Goal: Transaction & Acquisition: Subscribe to service/newsletter

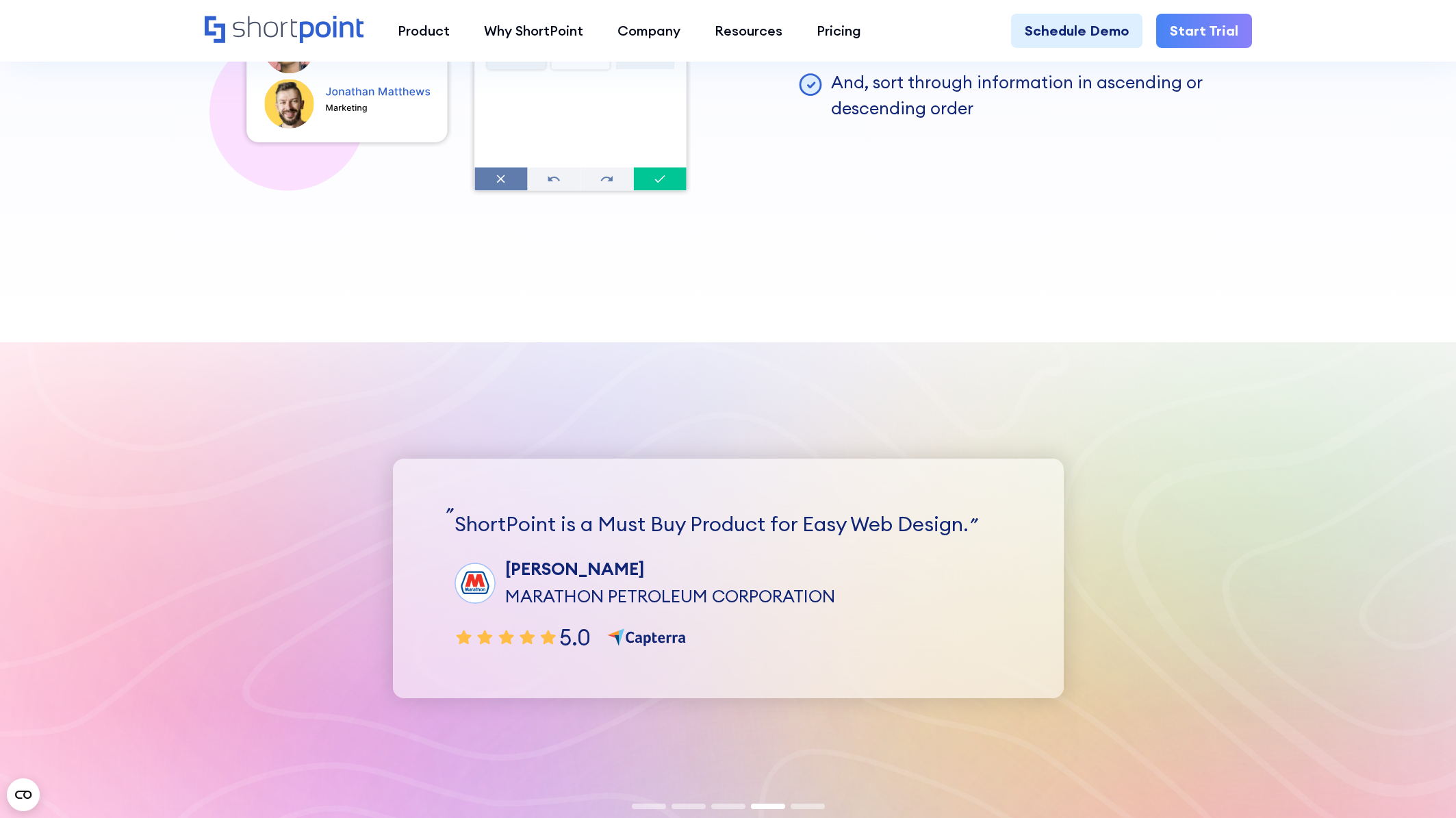
scroll to position [3698, 0]
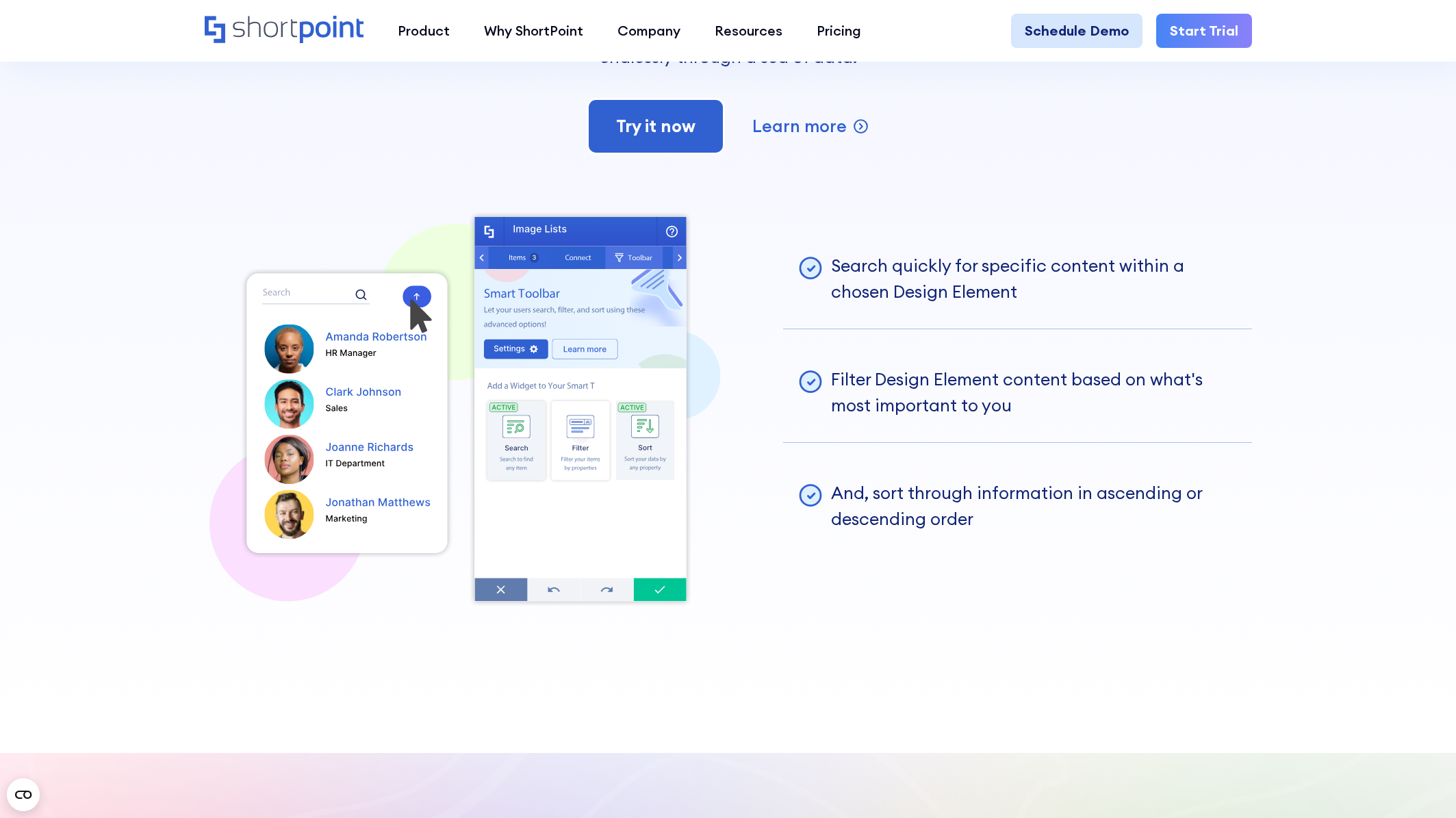
click at [1089, 39] on link "Schedule Demo" at bounding box center [1077, 30] width 132 height 34
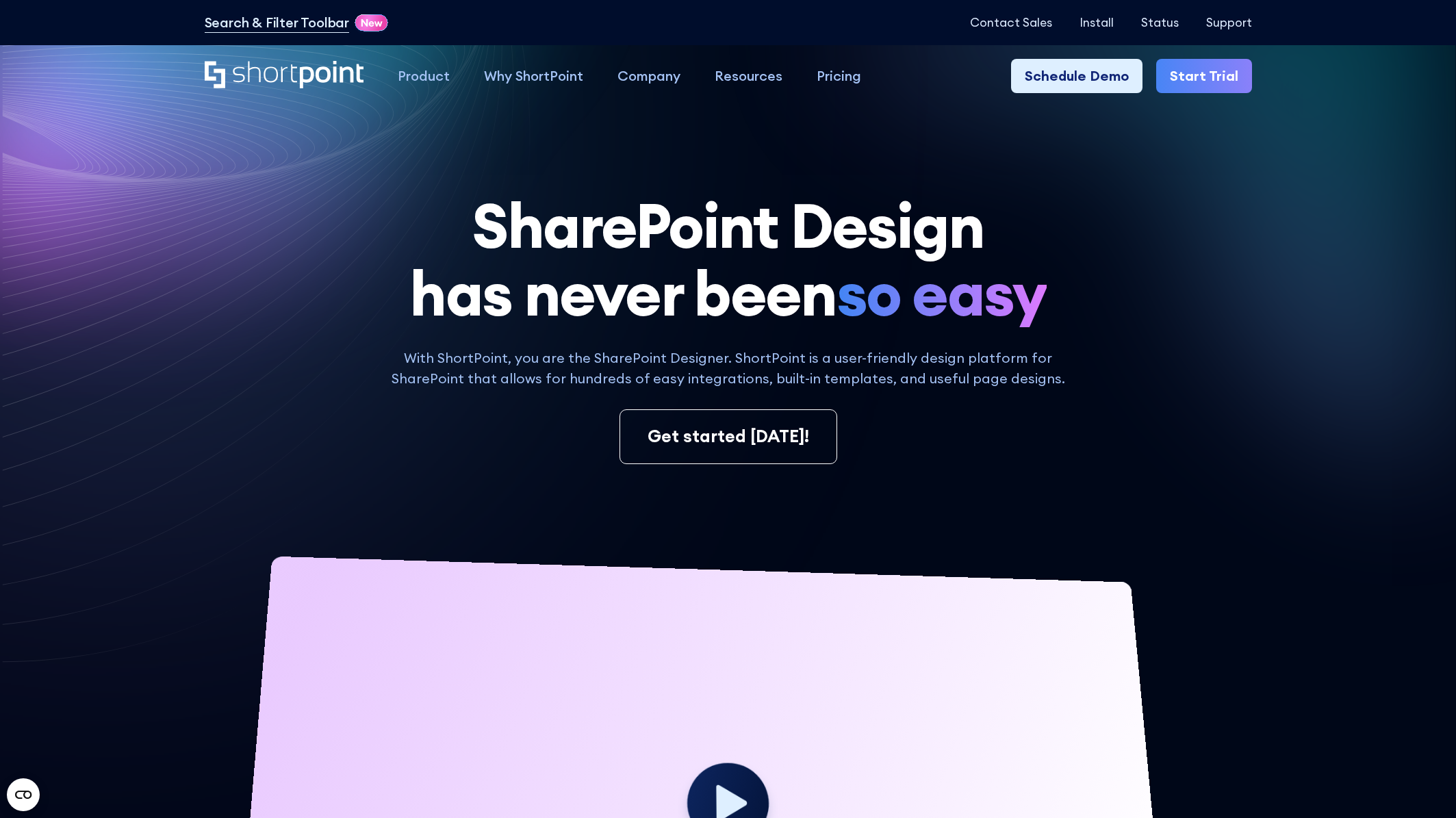
click at [1208, 75] on link "Start Trial" at bounding box center [1204, 76] width 96 height 34
